Goal: Check status: Check status

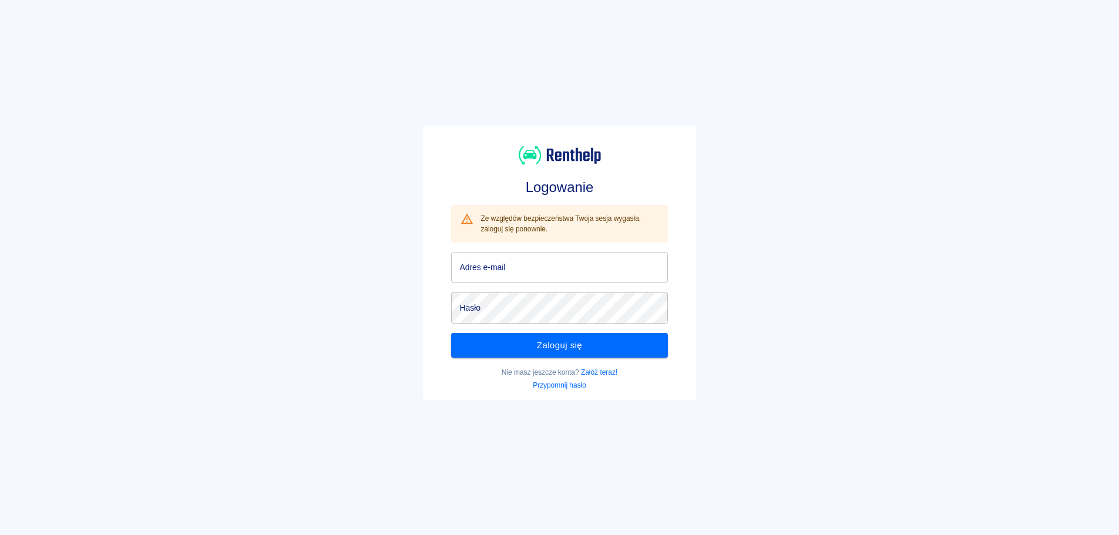
type input "[EMAIL_ADDRESS][DOMAIN_NAME]"
click at [560, 336] on button "Zaloguj się" at bounding box center [559, 345] width 216 height 25
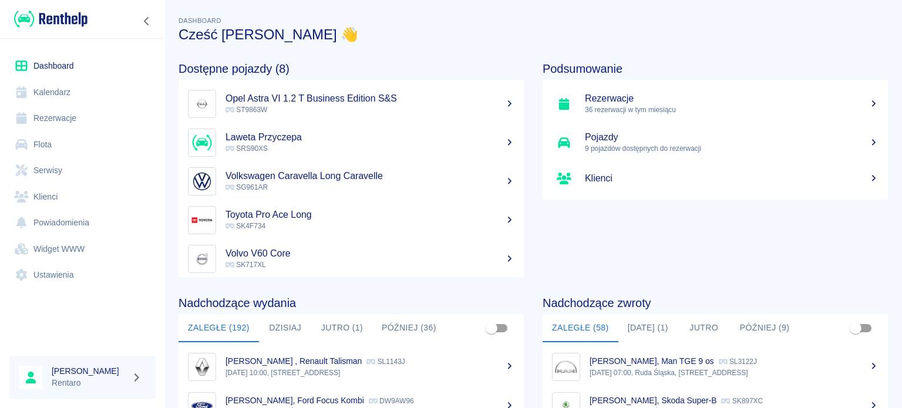
click at [55, 95] on link "Kalendarz" at bounding box center [82, 92] width 146 height 26
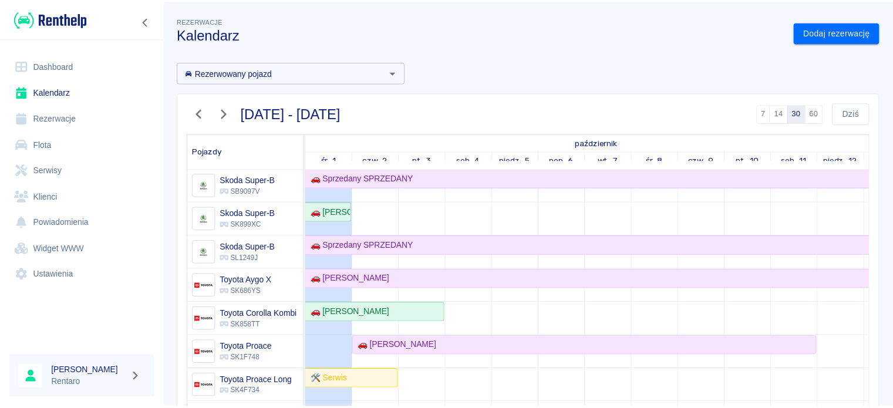
scroll to position [774, 0]
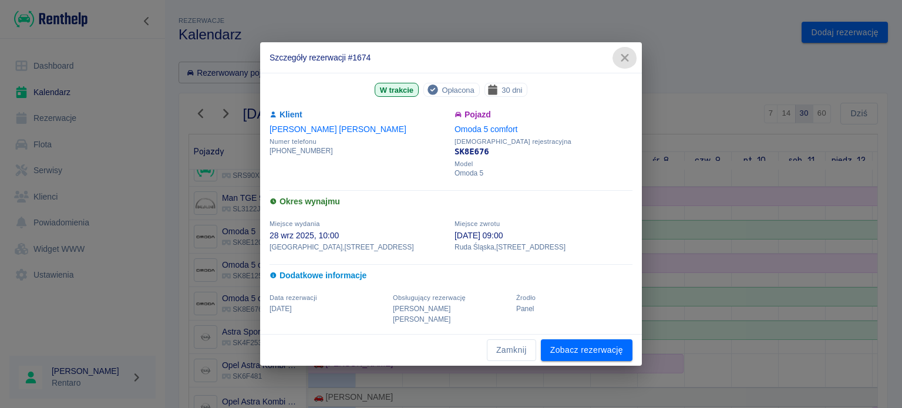
click at [621, 64] on icon "button" at bounding box center [624, 58] width 15 height 12
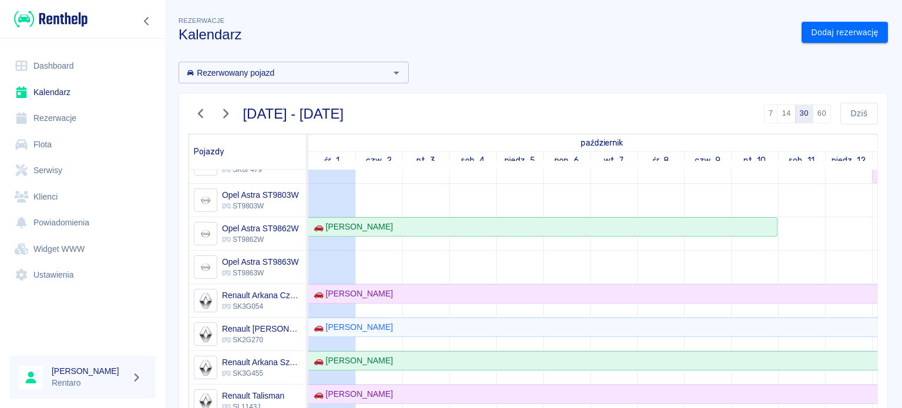
scroll to position [477, 0]
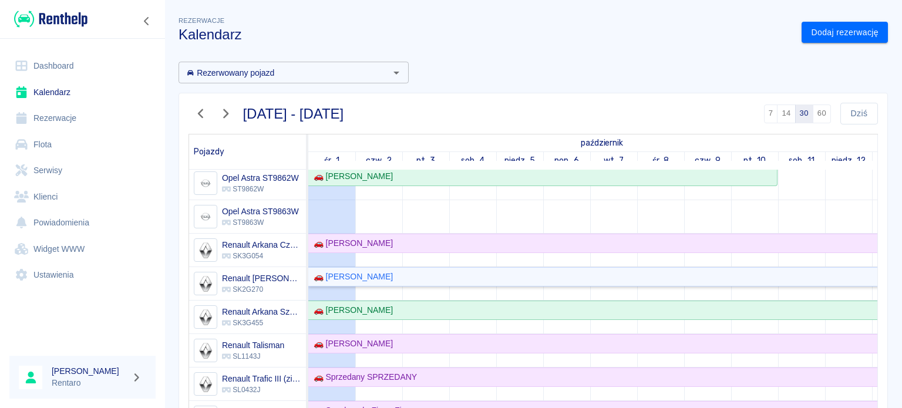
click at [345, 279] on div "🚗 [PERSON_NAME]" at bounding box center [351, 277] width 84 height 12
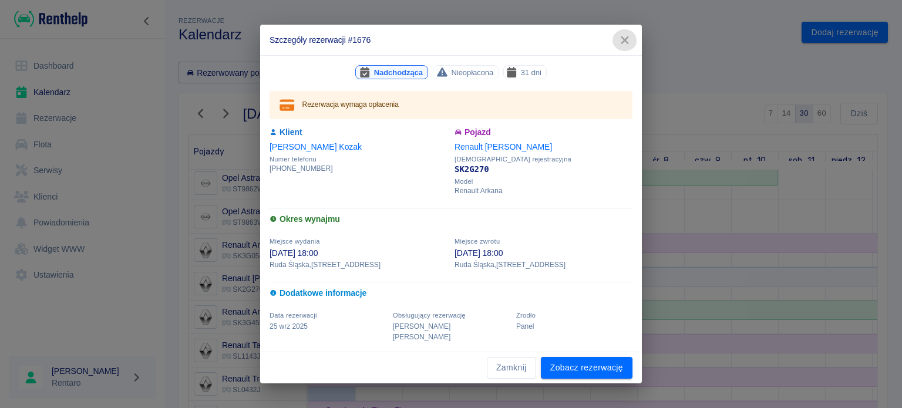
drag, startPoint x: 621, startPoint y: 51, endPoint x: 689, endPoint y: 78, distance: 73.0
click at [621, 46] on icon "button" at bounding box center [624, 40] width 15 height 12
